Goal: Task Accomplishment & Management: Use online tool/utility

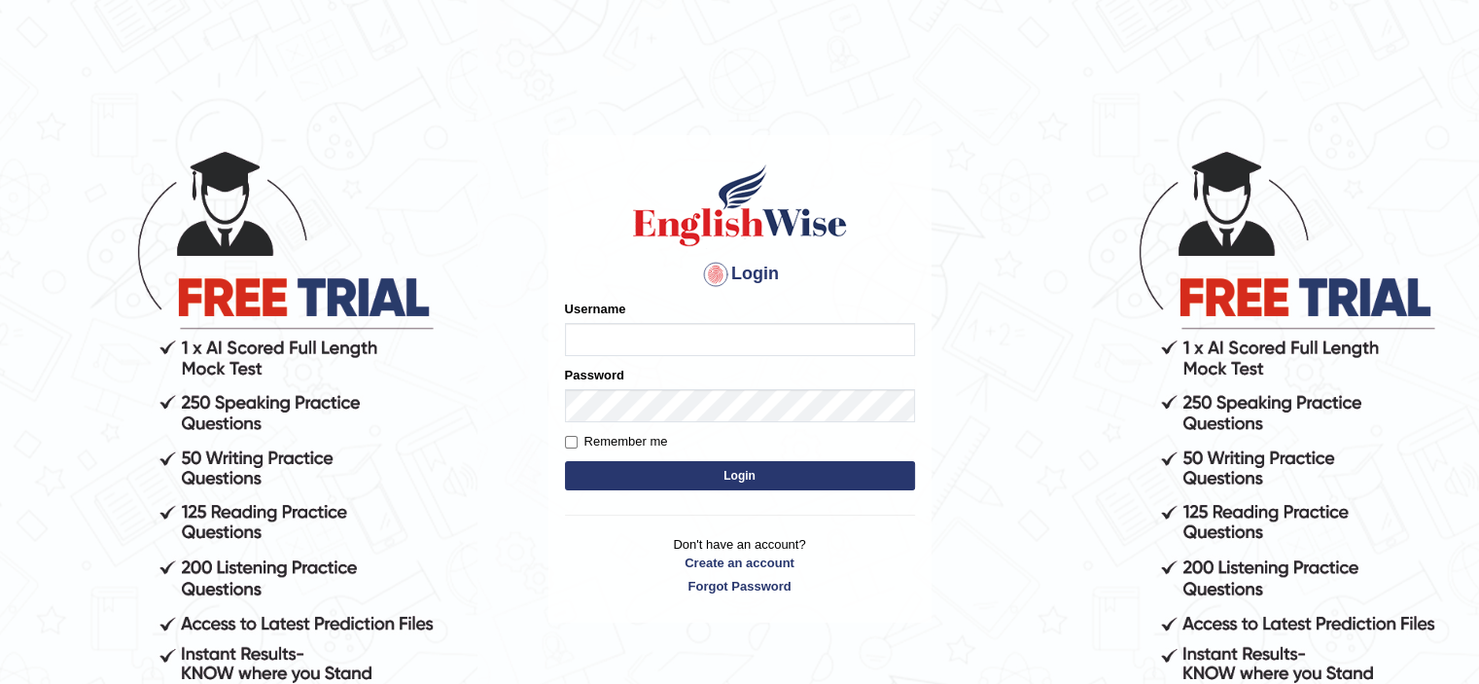
type input "Nafisa"
click at [728, 474] on button "Login" at bounding box center [740, 475] width 350 height 29
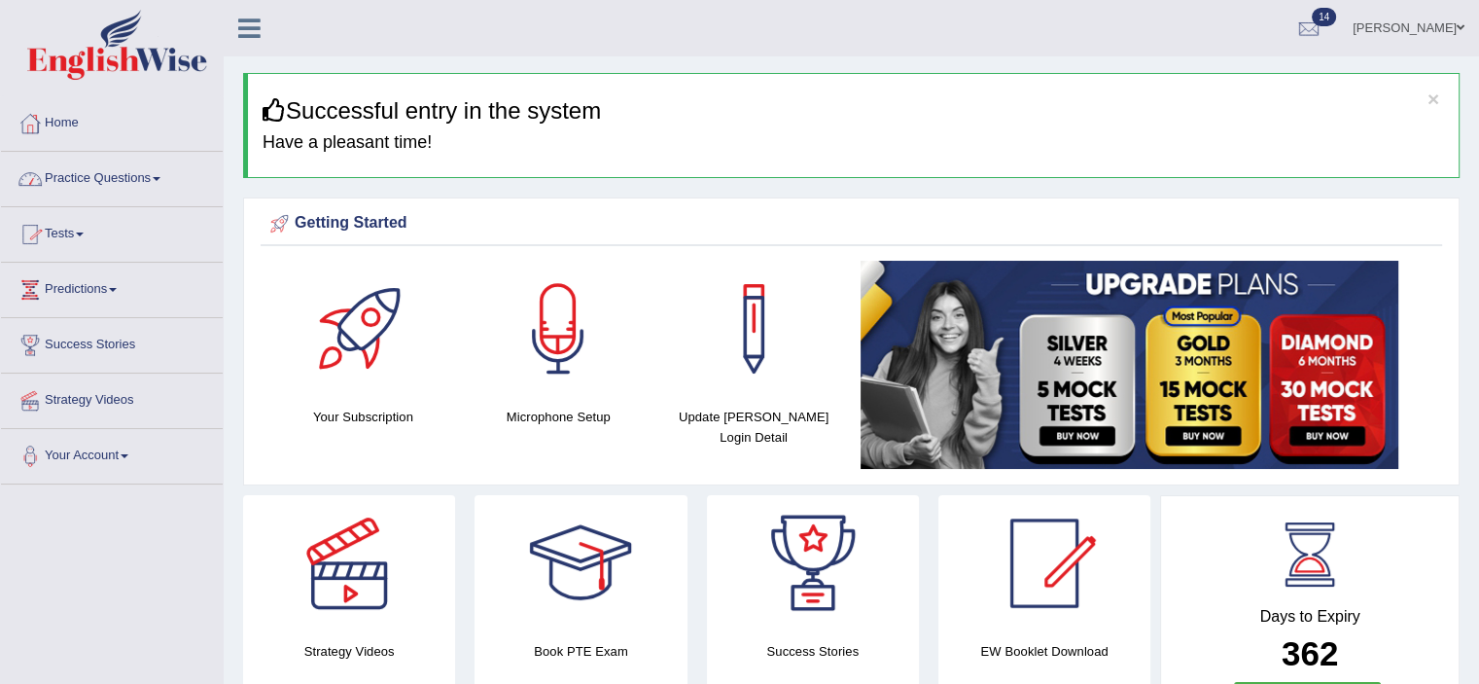
click at [160, 178] on span at bounding box center [157, 179] width 8 height 4
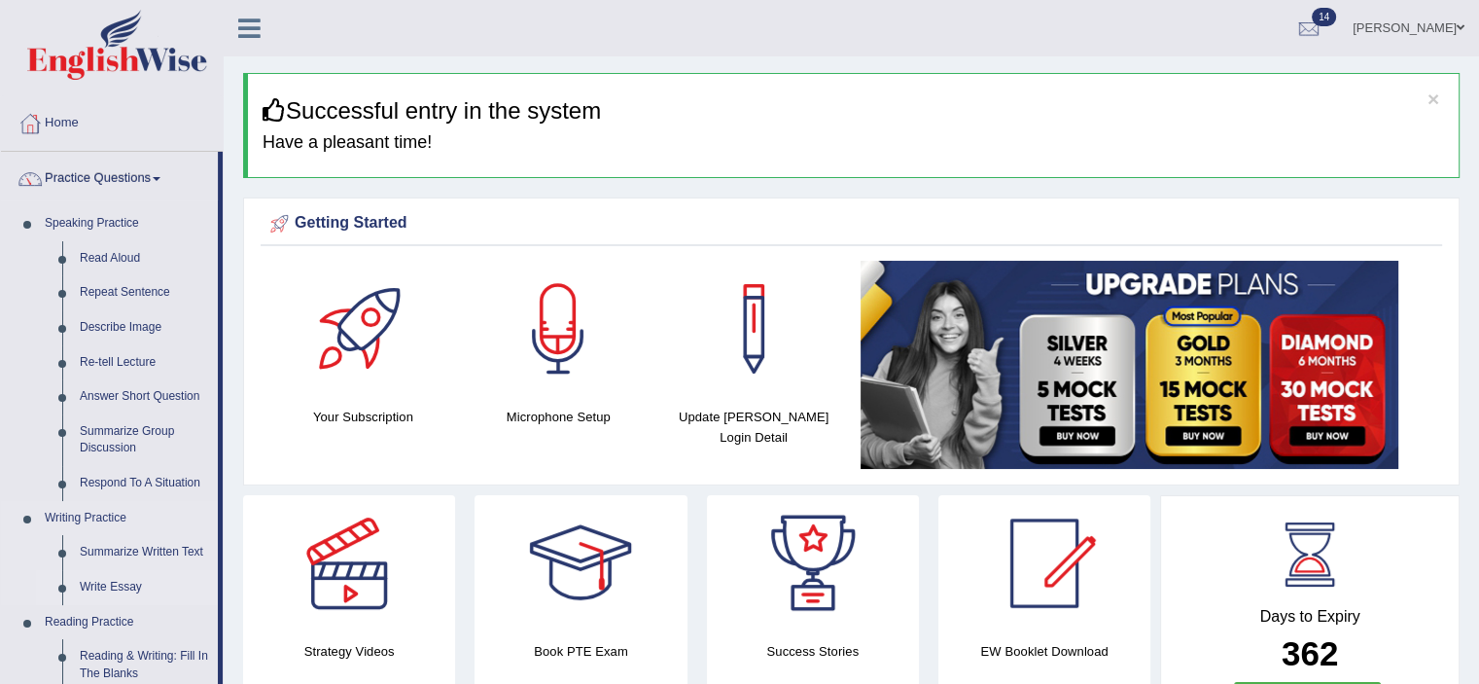
click at [86, 590] on link "Write Essay" at bounding box center [144, 587] width 147 height 35
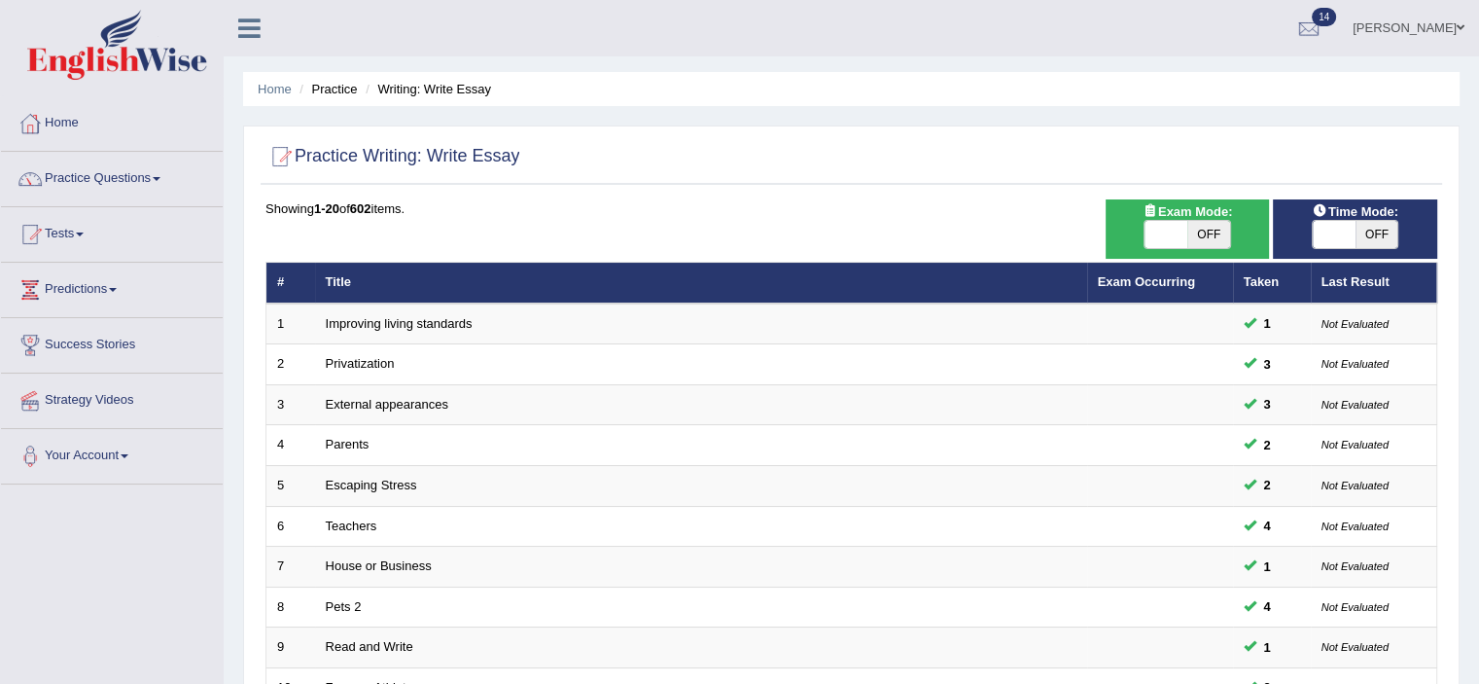
click at [1375, 224] on span "OFF" at bounding box center [1376, 234] width 43 height 27
checkbox input "true"
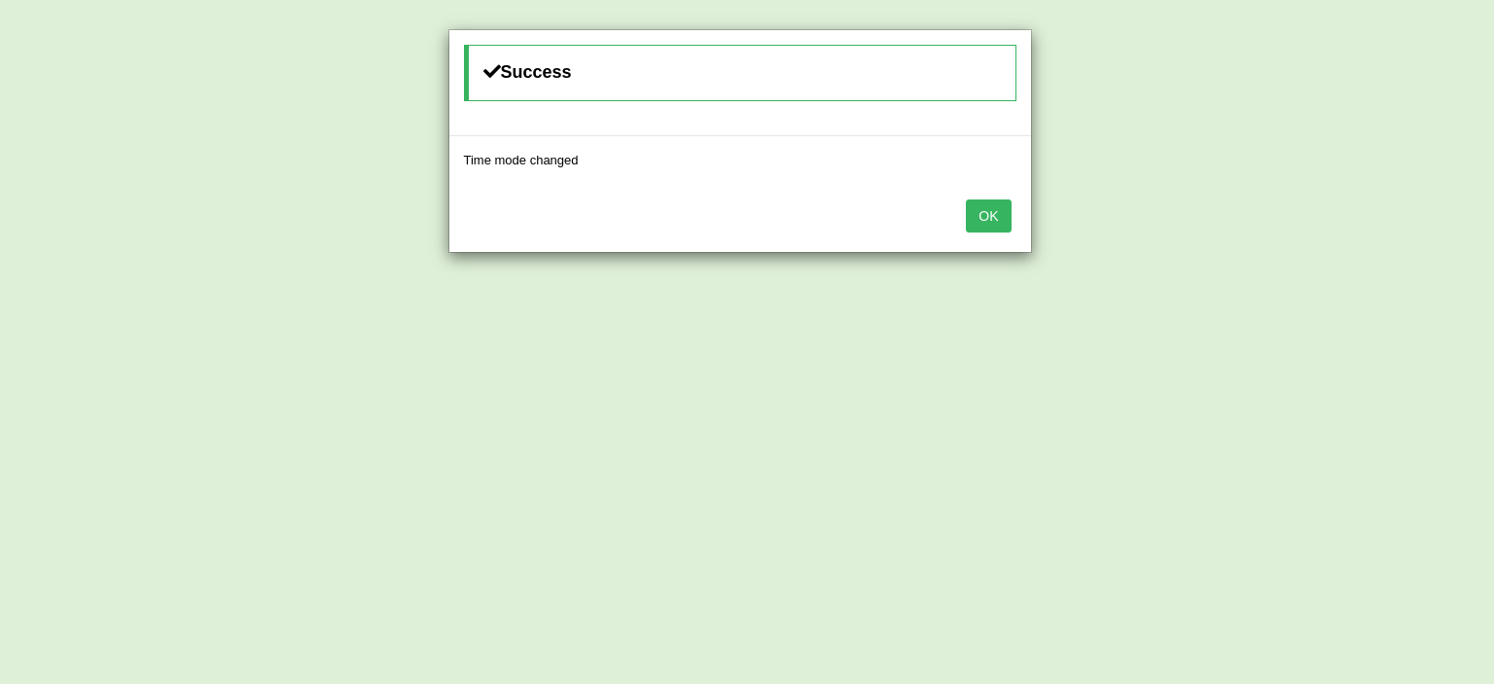
click at [992, 215] on button "OK" at bounding box center [988, 215] width 45 height 33
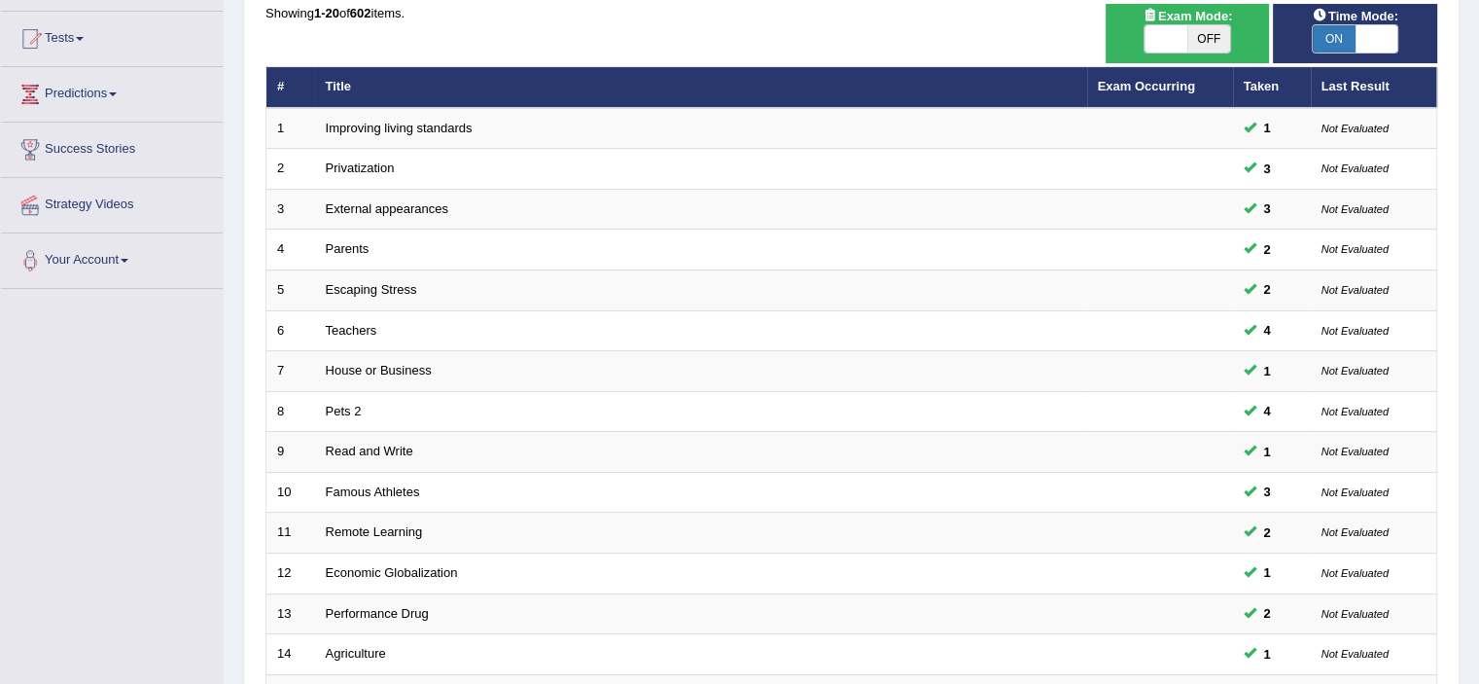
scroll to position [598, 0]
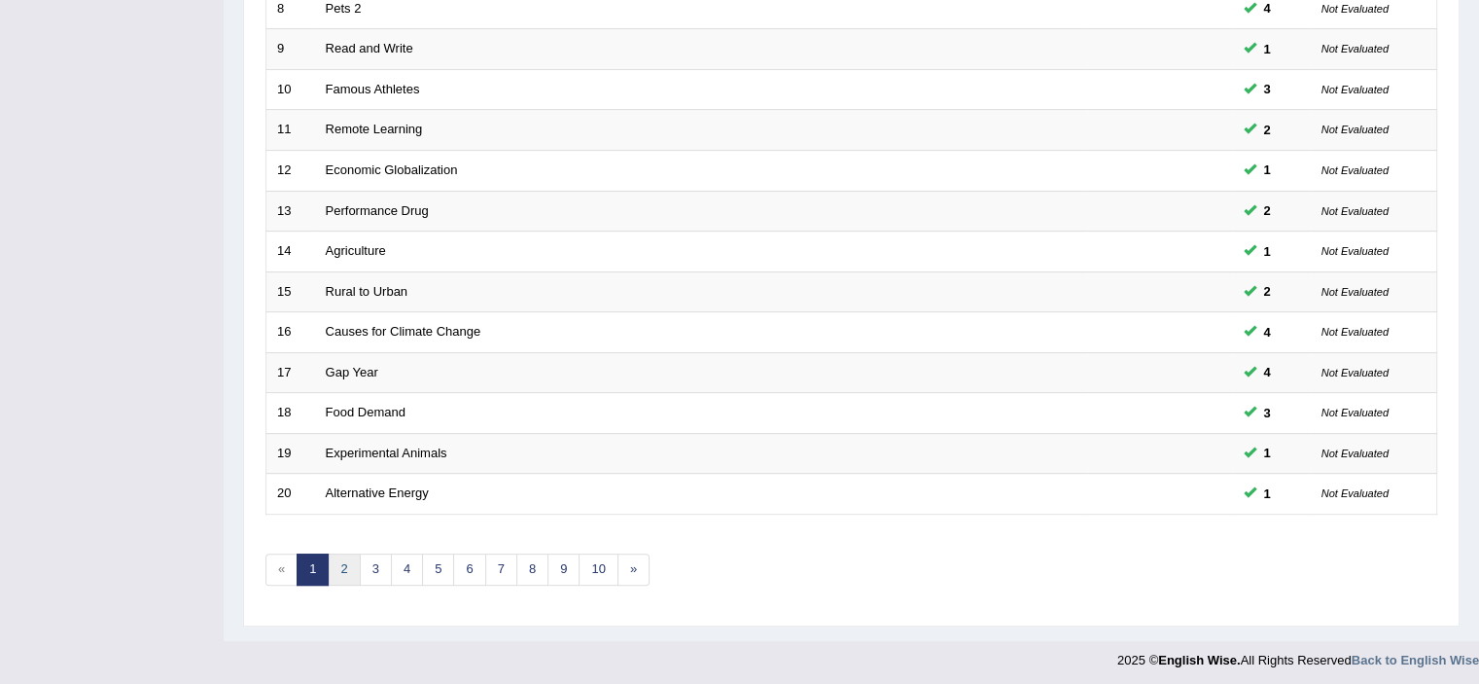
click at [338, 563] on link "2" at bounding box center [344, 569] width 32 height 32
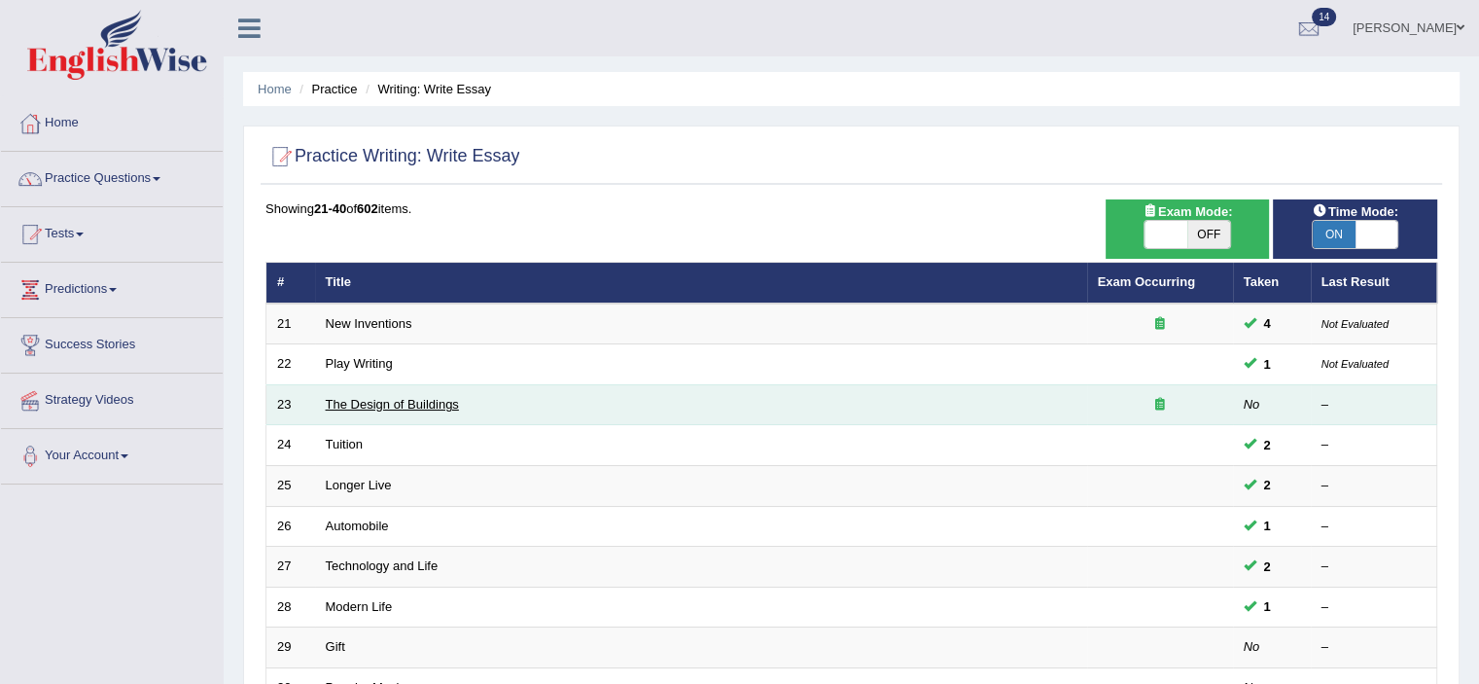
click at [408, 404] on link "The Design of Buildings" at bounding box center [392, 404] width 133 height 15
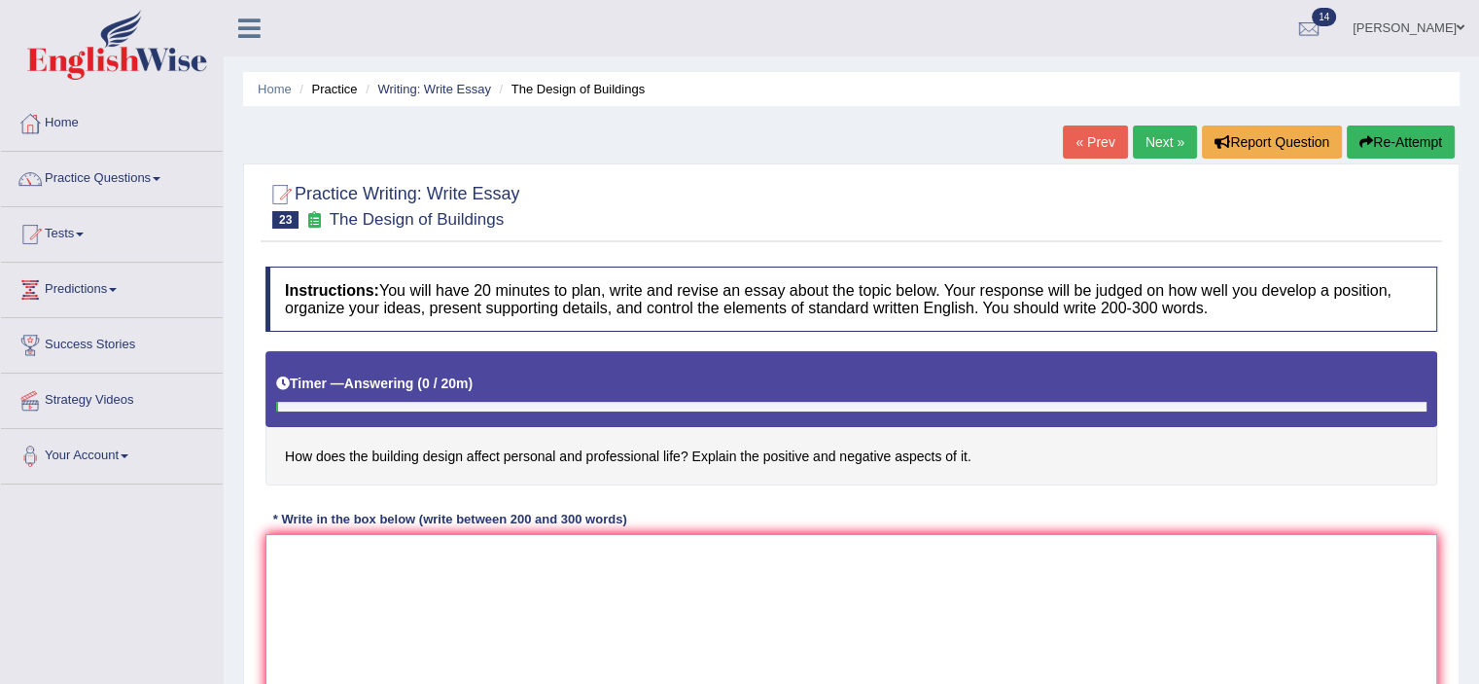
click at [319, 556] on textarea at bounding box center [851, 628] width 1172 height 189
click at [443, 553] on textarea "The increasing influence of building" at bounding box center [851, 628] width 1172 height 189
click at [572, 554] on textarea "The increasing influence of the design of building" at bounding box center [851, 628] width 1172 height 189
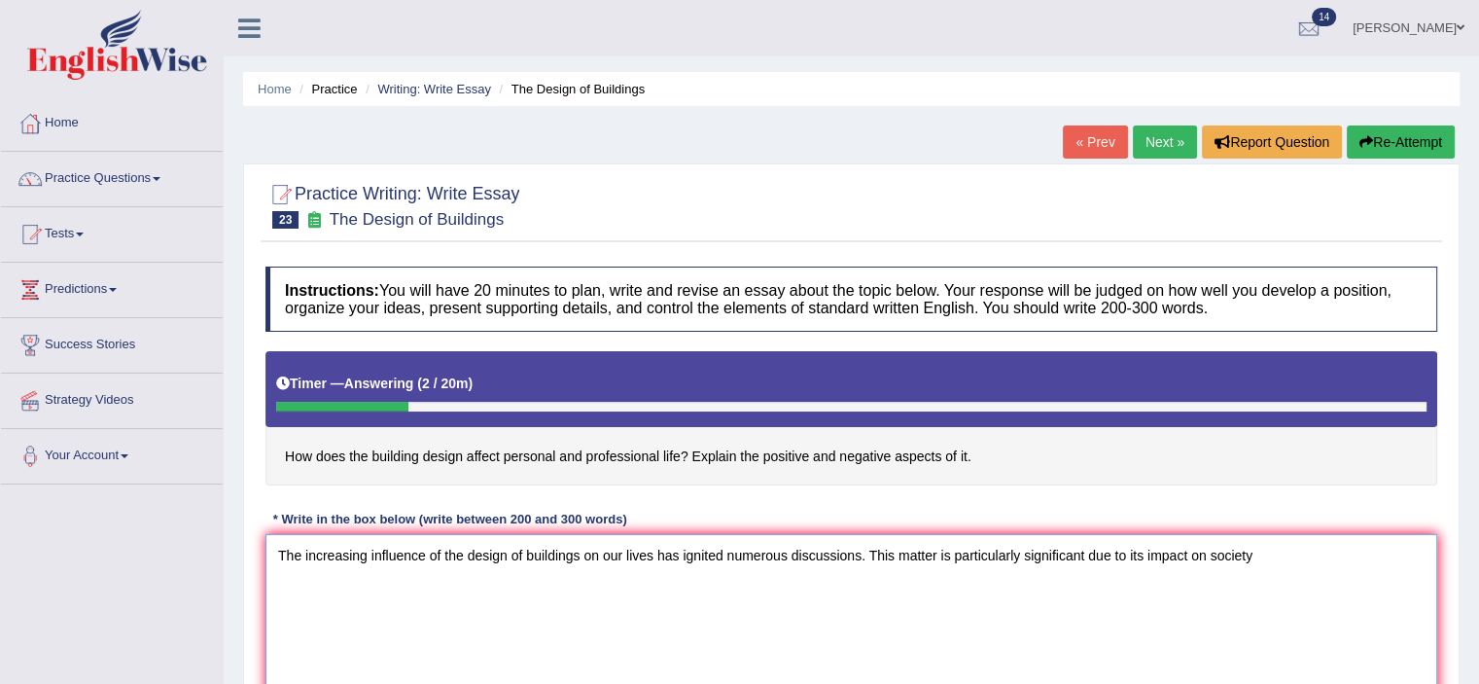
click at [1188, 554] on textarea "The increasing influence of the design of buildings on our lives has ignited nu…" at bounding box center [851, 628] width 1172 height 189
click at [1275, 558] on textarea "The increasing influence of the design of buildings on our lives has ignited nu…" at bounding box center [851, 628] width 1172 height 189
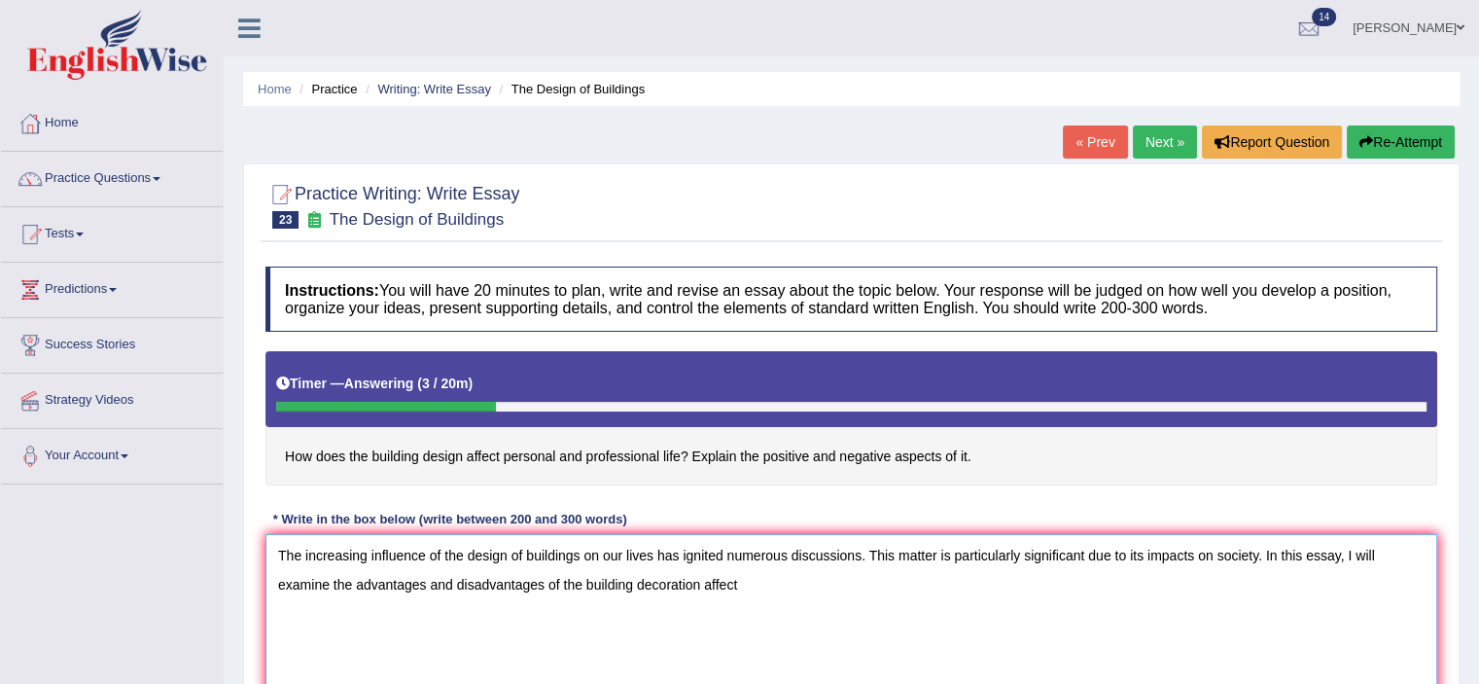
click at [747, 645] on textarea "The increasing influence of the design of buildings on our lives has ignited nu…" at bounding box center [851, 628] width 1172 height 189
click at [677, 584] on textarea "The increasing influence of the design of buildings on our lives has ignited nu…" at bounding box center [851, 628] width 1172 height 189
click at [876, 584] on textarea "The increasing influence of the design of buildings on our lives has ignited nu…" at bounding box center [851, 628] width 1172 height 189
click at [1063, 590] on textarea "The increasing influence of the design of buildings on our lives has ignited nu…" at bounding box center [851, 628] width 1172 height 189
click at [1068, 581] on textarea "The increasing influence of the design of buildings on our lives has ignited nu…" at bounding box center [851, 628] width 1172 height 189
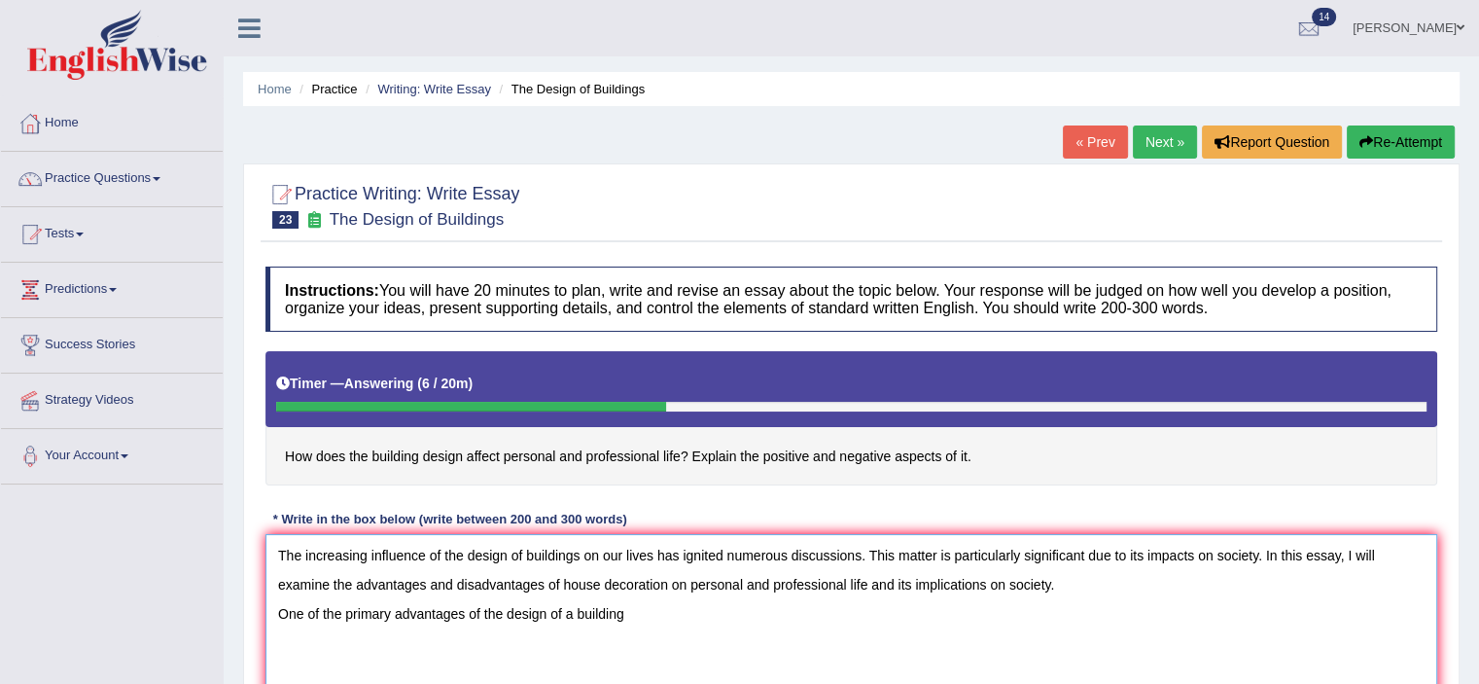
click at [642, 612] on textarea "The increasing influence of the design of buildings on our lives has ignited nu…" at bounding box center [851, 628] width 1172 height 189
click at [911, 610] on textarea "The increasing influence of the design of buildings on our lives has ignited nu…" at bounding box center [851, 628] width 1172 height 189
click at [908, 612] on textarea "The increasing influence of the design of buildings on our lives has ignited nu…" at bounding box center [851, 628] width 1172 height 189
click at [1015, 614] on textarea "The increasing influence of the design of buildings on our lives has ignited nu…" at bounding box center [851, 628] width 1172 height 189
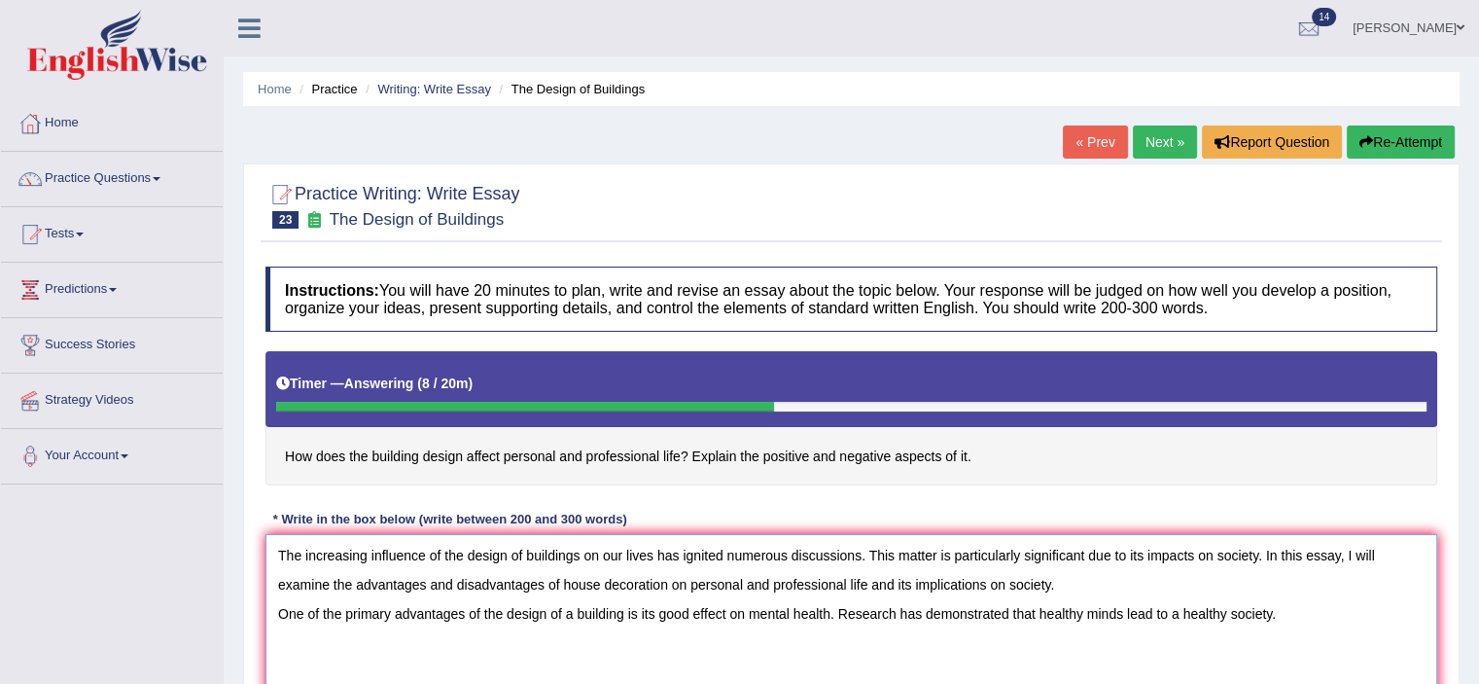
click at [1289, 609] on textarea "The increasing influence of the design of buildings on our lives has ignited nu…" at bounding box center [851, 628] width 1172 height 189
drag, startPoint x: 1272, startPoint y: 613, endPoint x: 1231, endPoint y: 618, distance: 41.3
click at [1231, 618] on textarea "The increasing influence of the design of buildings on our lives has ignited nu…" at bounding box center [851, 628] width 1172 height 189
click at [1287, 620] on textarea "The increasing influence of the design of buildings on our lives has ignited nu…" at bounding box center [851, 628] width 1172 height 189
click at [1287, 619] on textarea "The increasing influence of the design of buildings on our lives has ignited nu…" at bounding box center [851, 628] width 1172 height 189
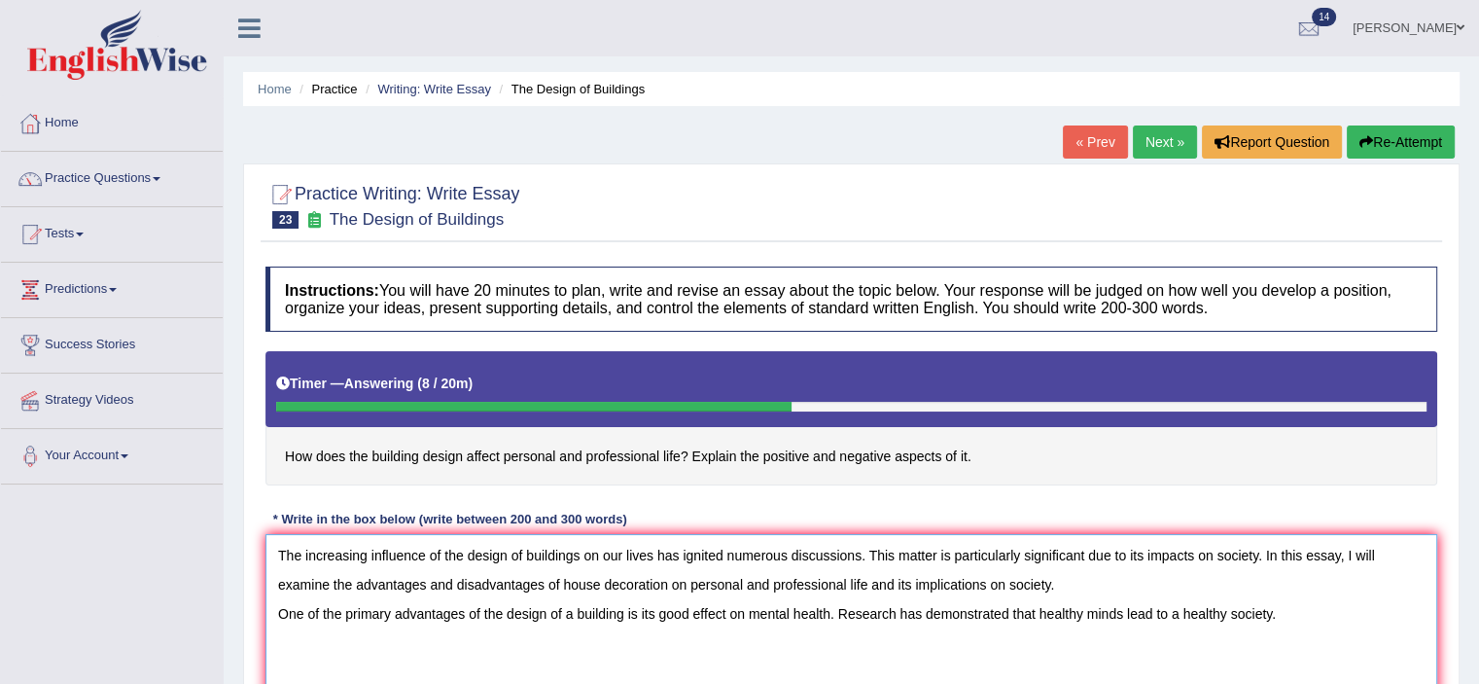
drag, startPoint x: 1227, startPoint y: 613, endPoint x: 1185, endPoint y: 611, distance: 41.9
click at [1185, 611] on textarea "The increasing influence of the design of buildings on our lives has ignited nu…" at bounding box center [851, 628] width 1172 height 189
click at [1303, 610] on textarea "The increasing influence of the design of buildings on our lives has ignited nu…" at bounding box center [851, 628] width 1172 height 189
click at [401, 637] on textarea "The increasing influence of the design of buildings on our lives has ignited nu…" at bounding box center [851, 628] width 1172 height 189
click at [833, 610] on textarea "The increasing influence of the design of buildings on our lives has ignited nu…" at bounding box center [851, 628] width 1172 height 189
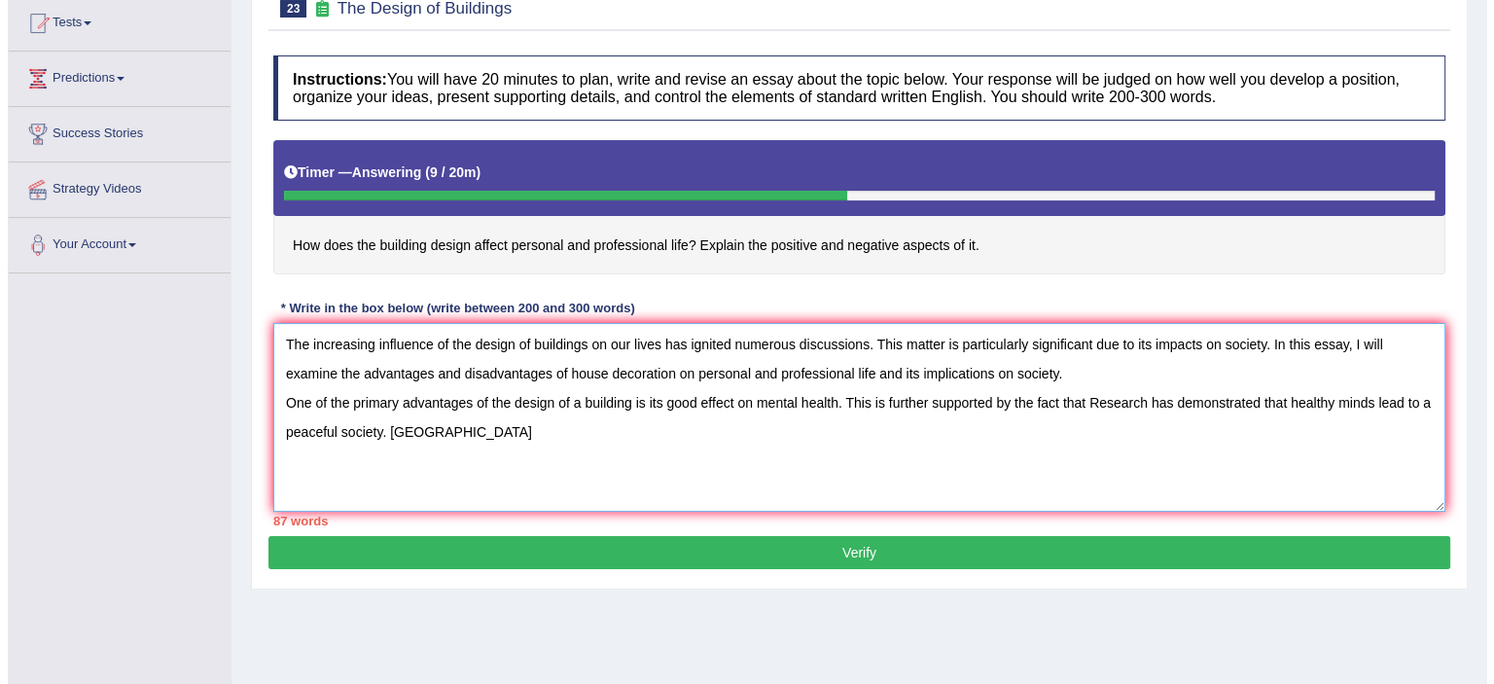
scroll to position [337, 0]
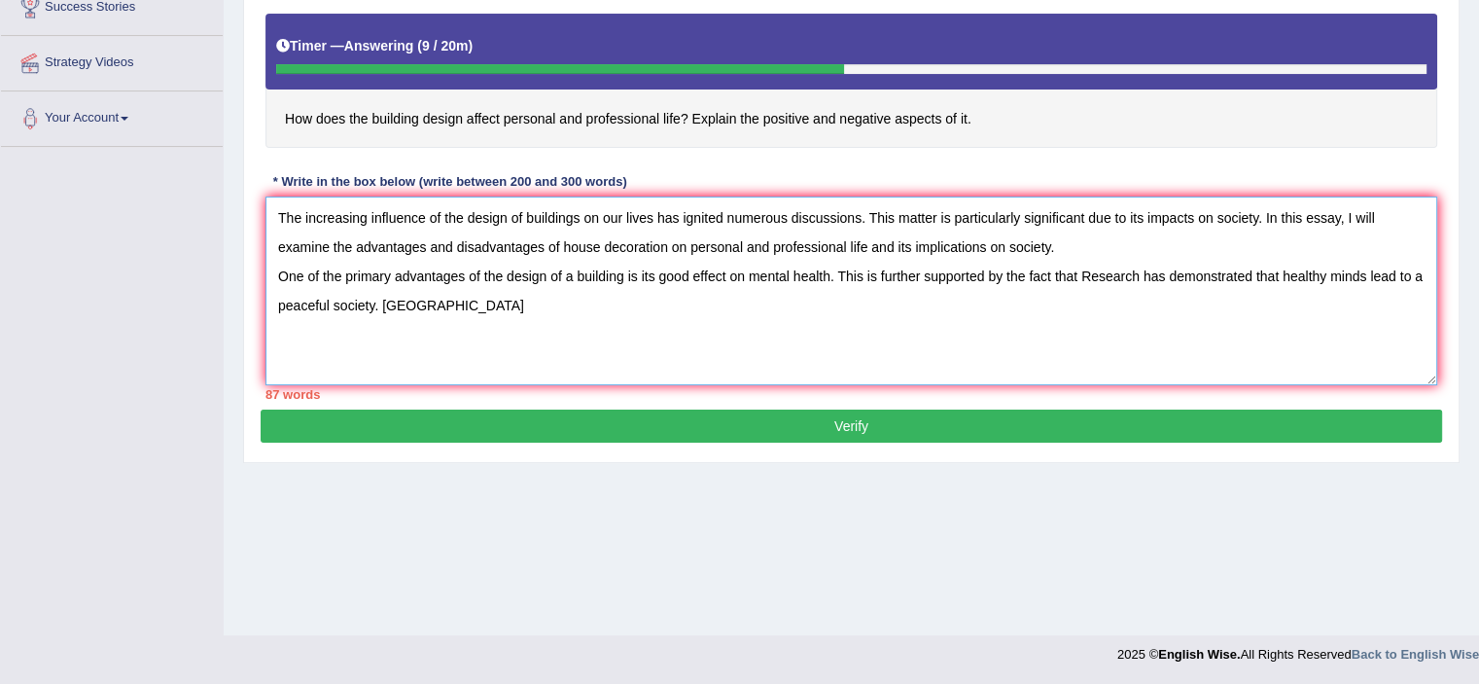
drag, startPoint x: 1284, startPoint y: 614, endPoint x: 373, endPoint y: 310, distance: 960.3
click at [373, 310] on textarea "The increasing influence of the design of buildings on our lives has ignited nu…" at bounding box center [851, 290] width 1172 height 189
click at [1077, 272] on textarea "The increasing influence of the design of buildings on our lives has ignited nu…" at bounding box center [851, 290] width 1172 height 189
paste textarea "healthy minds lead to a peaceful society"
click at [1316, 316] on textarea "The increasing influence of the design of buildings on our lives has ignited nu…" at bounding box center [851, 290] width 1172 height 189
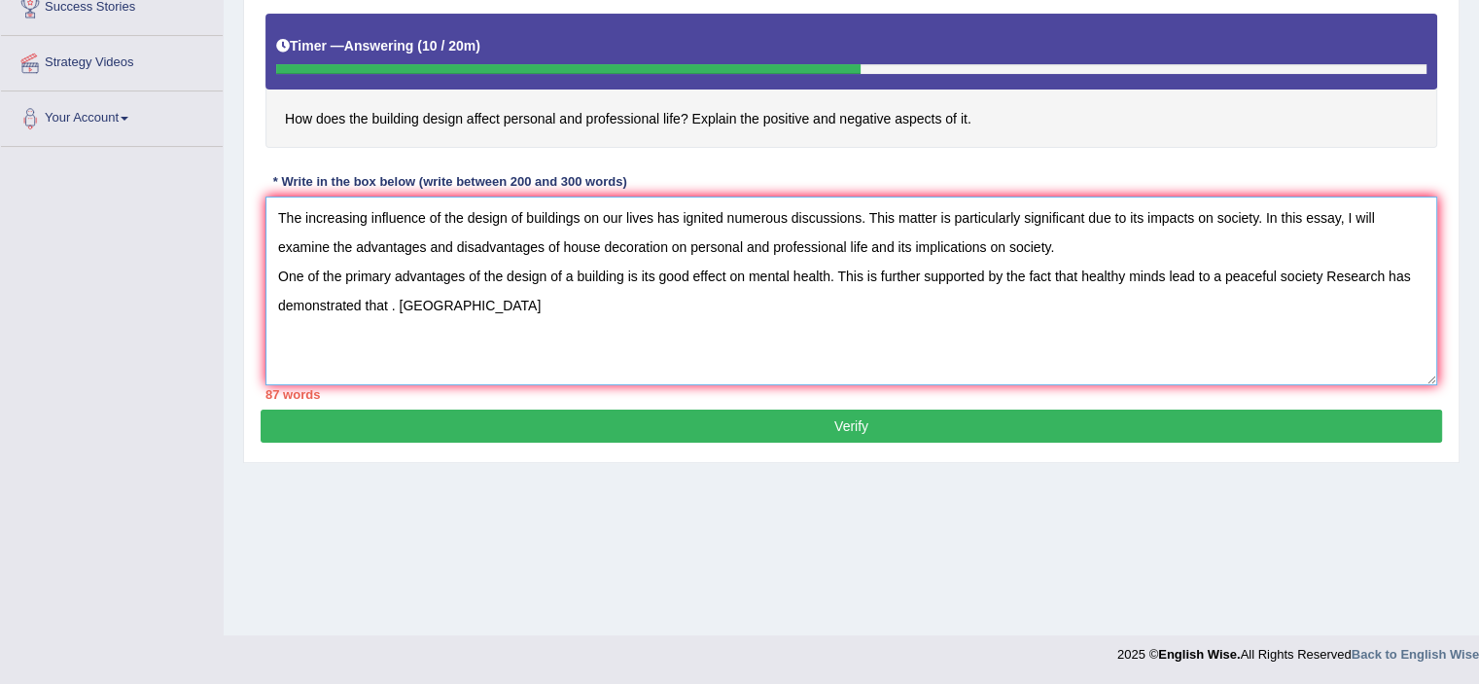
click at [1317, 278] on textarea "The increasing influence of the design of buildings on our lives has ignited nu…" at bounding box center [851, 290] width 1172 height 189
click at [1318, 277] on textarea "The increasing influence of the design of buildings on our lives has ignited nu…" at bounding box center [851, 290] width 1172 height 189
click at [1320, 275] on textarea "The increasing influence of the design of buildings on our lives has ignited nu…" at bounding box center [851, 290] width 1172 height 189
drag, startPoint x: 399, startPoint y: 303, endPoint x: 443, endPoint y: 302, distance: 44.7
click at [443, 302] on textarea "The increasing influence of the design of buildings on our lives has ignited nu…" at bounding box center [851, 290] width 1172 height 189
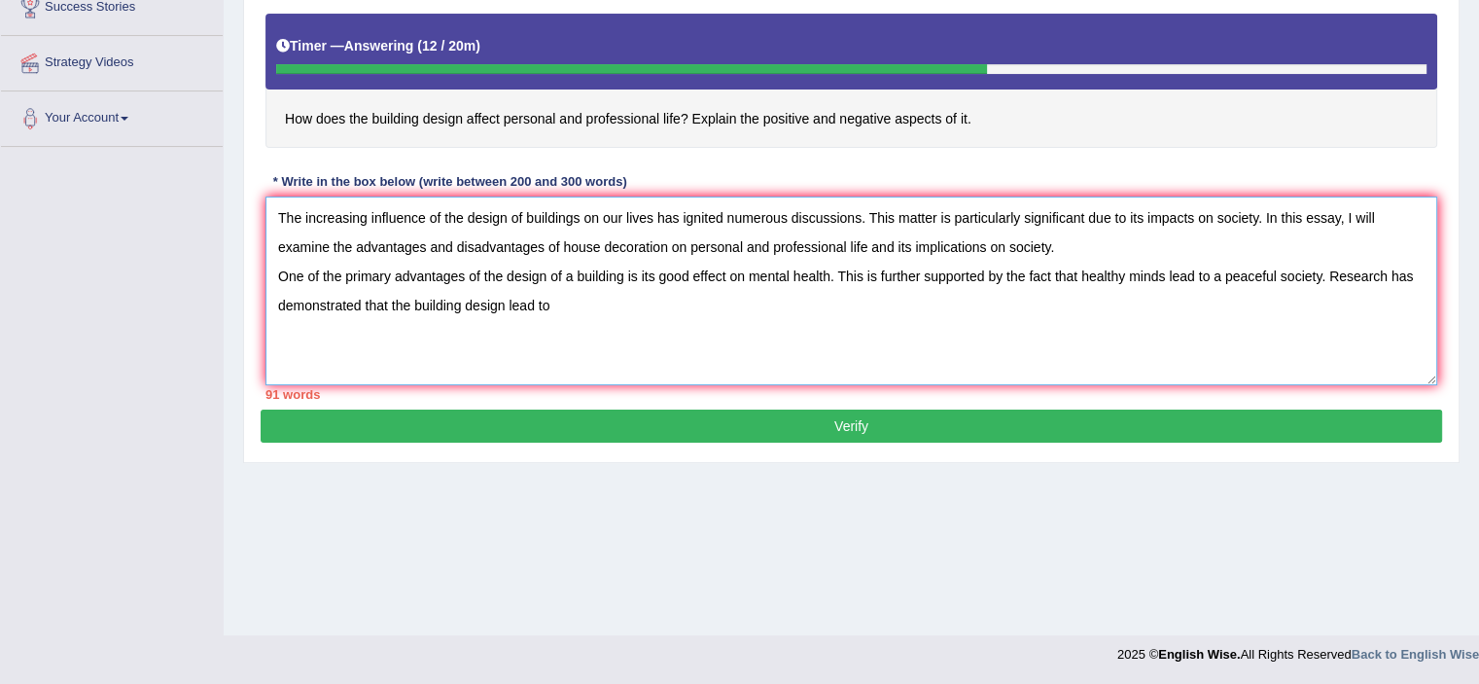
drag, startPoint x: 1197, startPoint y: 272, endPoint x: 1168, endPoint y: 275, distance: 29.3
click at [1168, 275] on textarea "The increasing influence of the design of buildings on our lives has ignited nu…" at bounding box center [851, 290] width 1172 height 189
drag, startPoint x: 1207, startPoint y: 271, endPoint x: 1170, endPoint y: 275, distance: 37.2
click at [1170, 275] on textarea "The increasing influence of the design of buildings on our lives has ignited nu…" at bounding box center [851, 290] width 1172 height 189
click at [1267, 325] on textarea "The increasing influence of the design of buildings on our lives has ignited nu…" at bounding box center [851, 290] width 1172 height 189
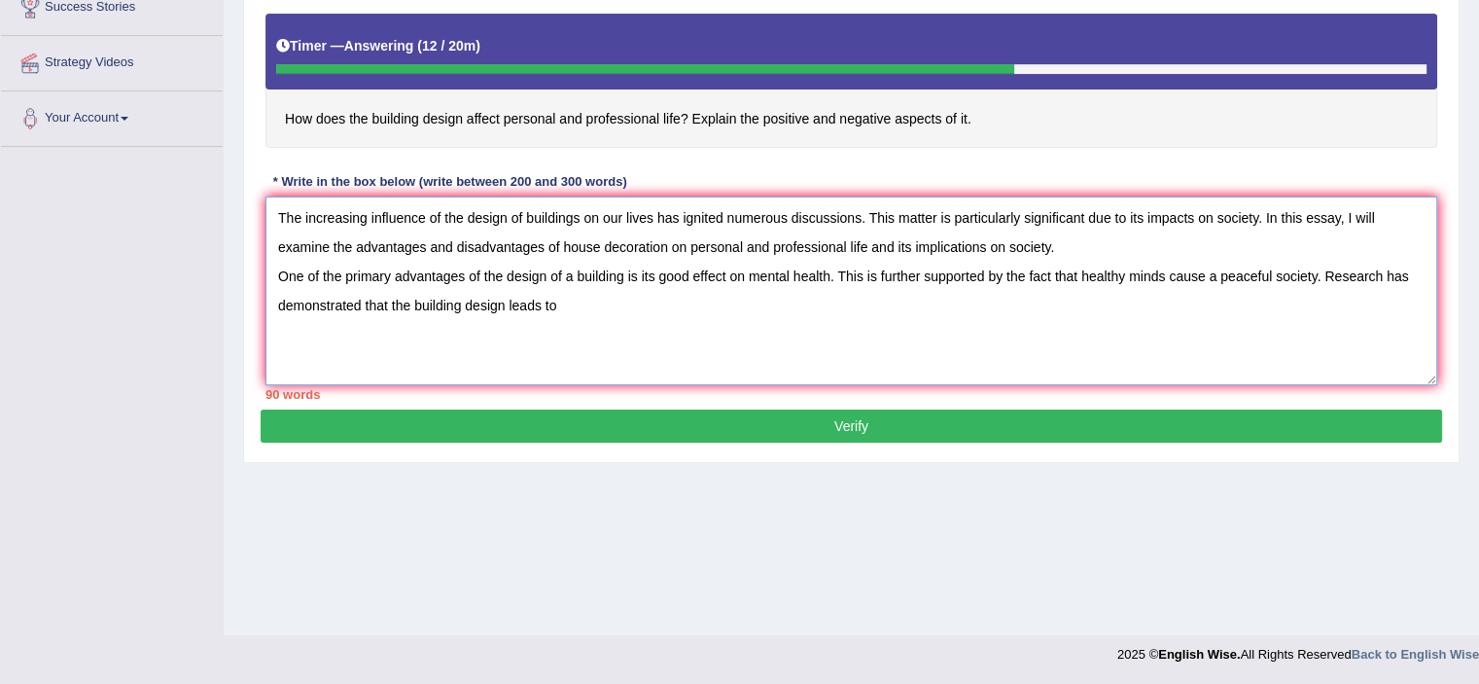
click at [560, 303] on textarea "The increasing influence of the design of buildings on our lives has ignited nu…" at bounding box center [851, 290] width 1172 height 189
click at [774, 303] on textarea "The increasing influence of the design of buildings on our lives has ignited nu…" at bounding box center [851, 290] width 1172 height 189
click at [735, 299] on textarea "The increasing influence of the design of buildings on our lives has ignited nu…" at bounding box center [851, 290] width 1172 height 189
drag, startPoint x: 589, startPoint y: 303, endPoint x: 562, endPoint y: 304, distance: 27.2
click at [562, 304] on textarea "The increasing influence of the design of buildings on our lives has ignited nu…" at bounding box center [851, 290] width 1172 height 189
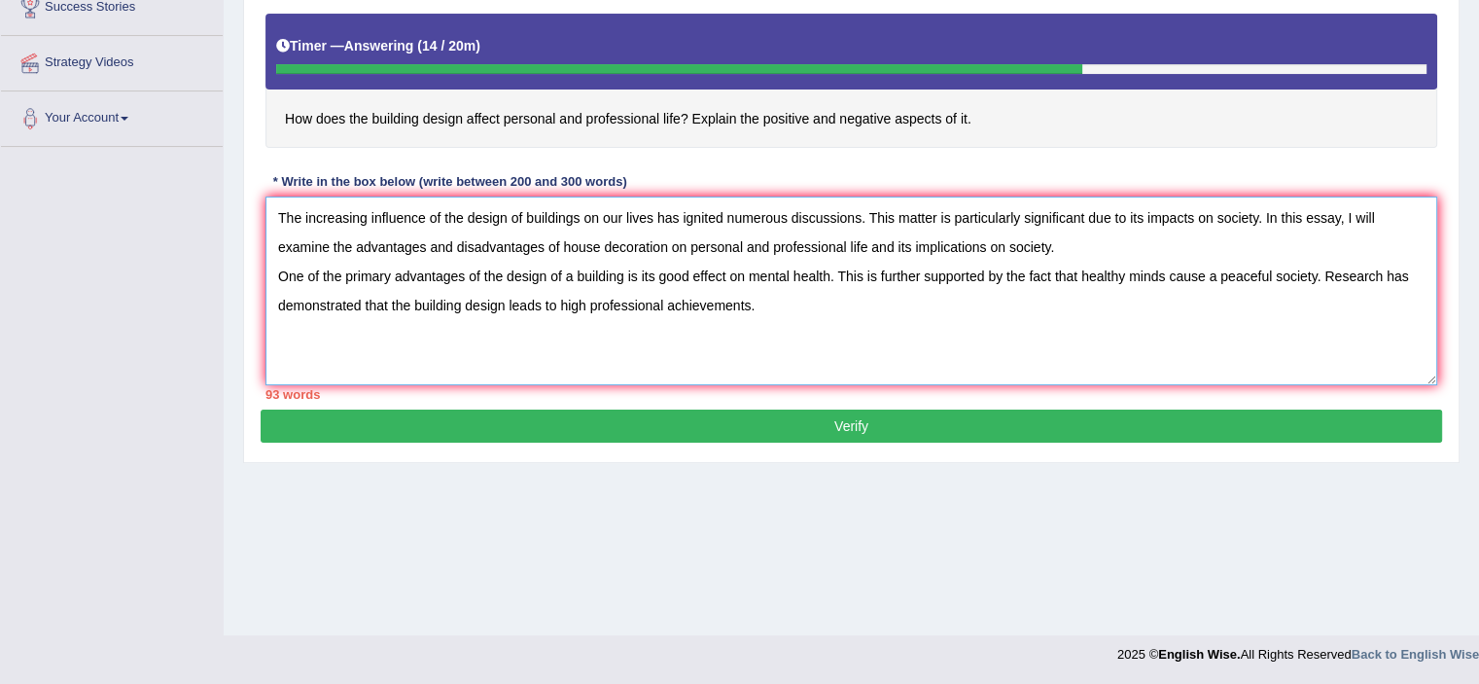
click at [961, 334] on textarea "The increasing influence of the design of buildings on our lives has ignited nu…" at bounding box center [851, 290] width 1172 height 189
click at [771, 308] on textarea "The increasing influence of the design of buildings on our lives has ignited nu…" at bounding box center [851, 290] width 1172 height 189
drag, startPoint x: 689, startPoint y: 277, endPoint x: 656, endPoint y: 277, distance: 33.1
click at [656, 277] on textarea "The increasing influence of the design of buildings on our lives has ignited nu…" at bounding box center [851, 290] width 1172 height 189
click at [727, 267] on textarea "The increasing influence of the design of buildings on our lives has ignited nu…" at bounding box center [851, 290] width 1172 height 189
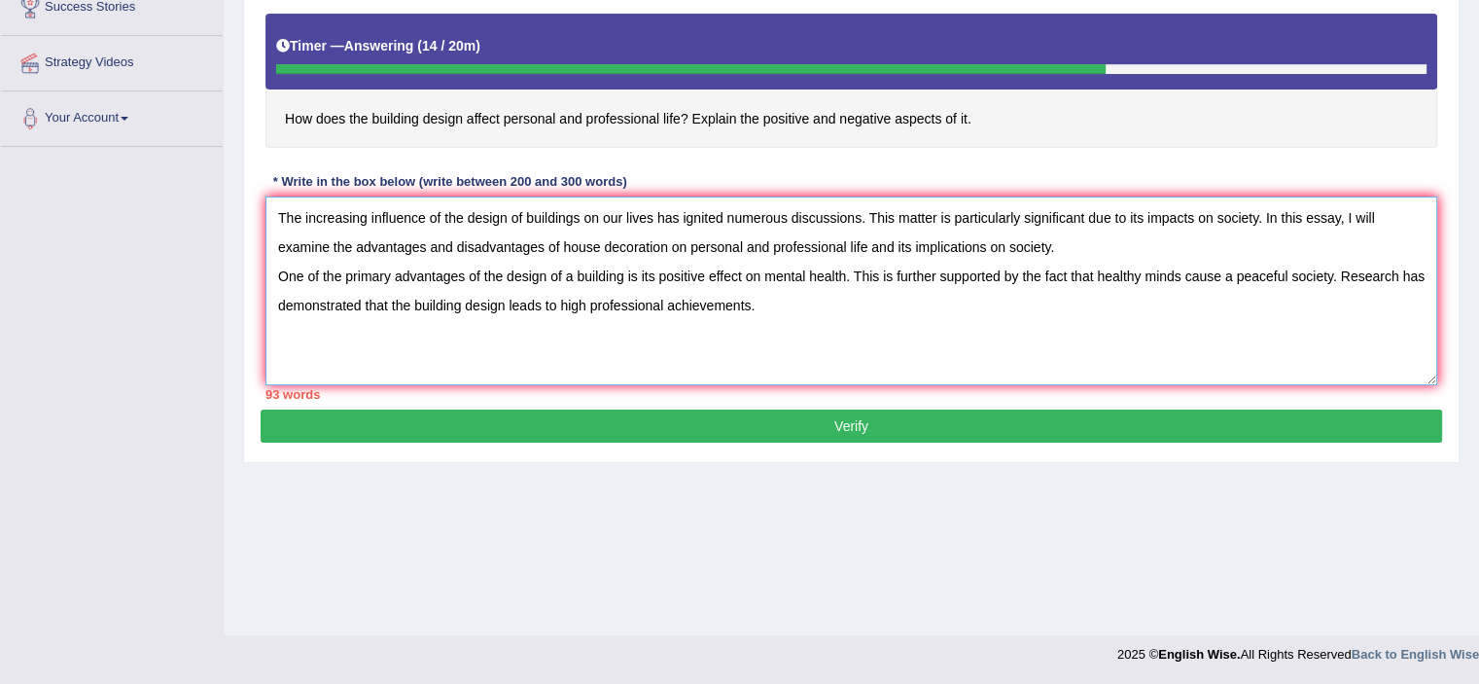
drag, startPoint x: 741, startPoint y: 276, endPoint x: 711, endPoint y: 271, distance: 30.5
click at [711, 271] on textarea "The increasing influence of the design of buildings on our lives has ignited nu…" at bounding box center [851, 290] width 1172 height 189
click at [1007, 476] on div "Home Practice Writing: Write Essay The Design of Buildings « Prev Next » Report…" at bounding box center [851, 149] width 1255 height 972
click at [773, 299] on textarea "The increasing influence of the design of buildings on our lives has ignited nu…" at bounding box center [851, 290] width 1172 height 189
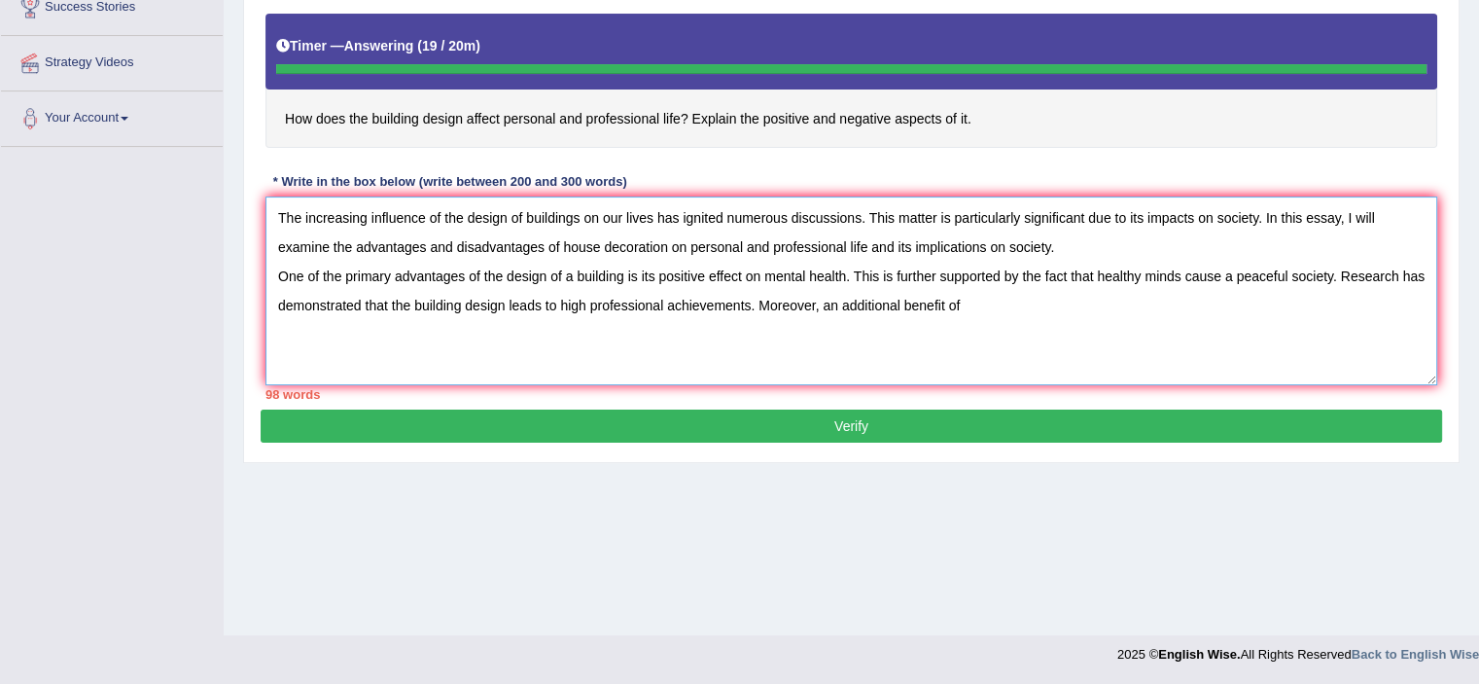
type textarea "The increasing influence of the design of buildings on our lives has ignited nu…"
